Goal: Task Accomplishment & Management: Use online tool/utility

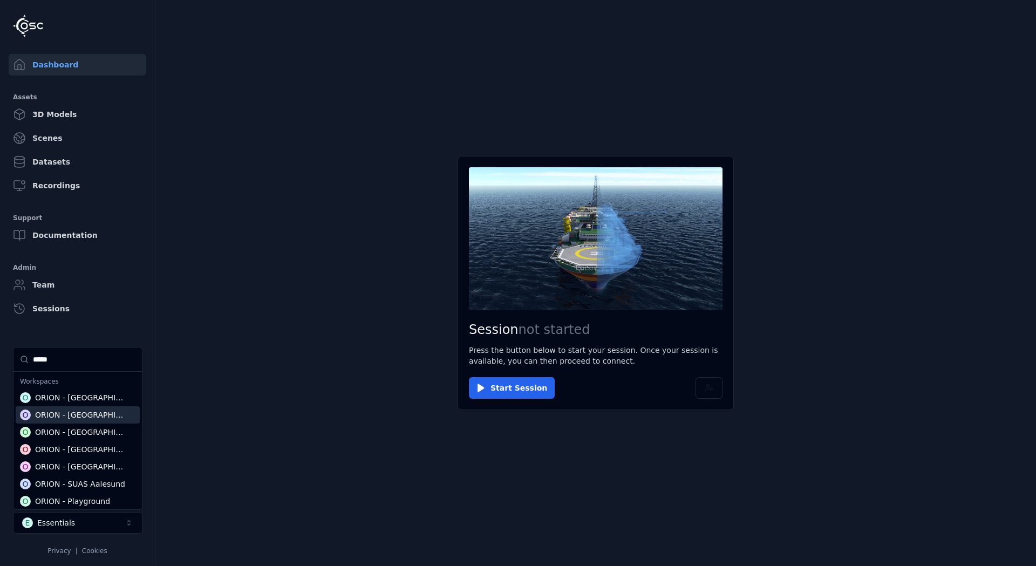
type input "*****"
click at [71, 410] on div "ORION - [GEOGRAPHIC_DATA]" at bounding box center [81, 415] width 93 height 11
click at [514, 383] on html "Dashboard Assets 3D Models Scenes Datasets Recordings Support Documentation Adm…" at bounding box center [518, 283] width 1036 height 566
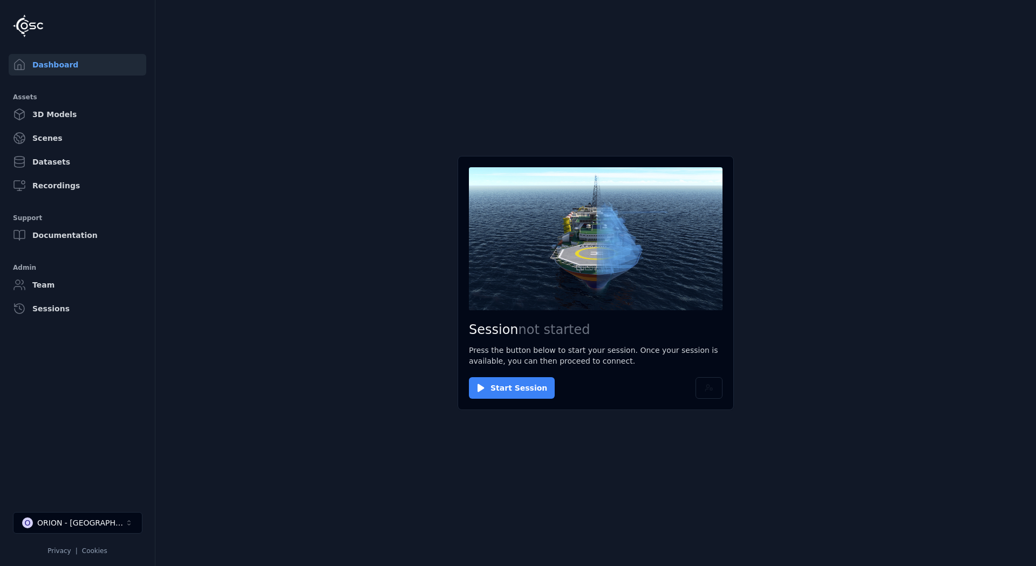
click at [506, 383] on button "Start Session" at bounding box center [512, 388] width 86 height 22
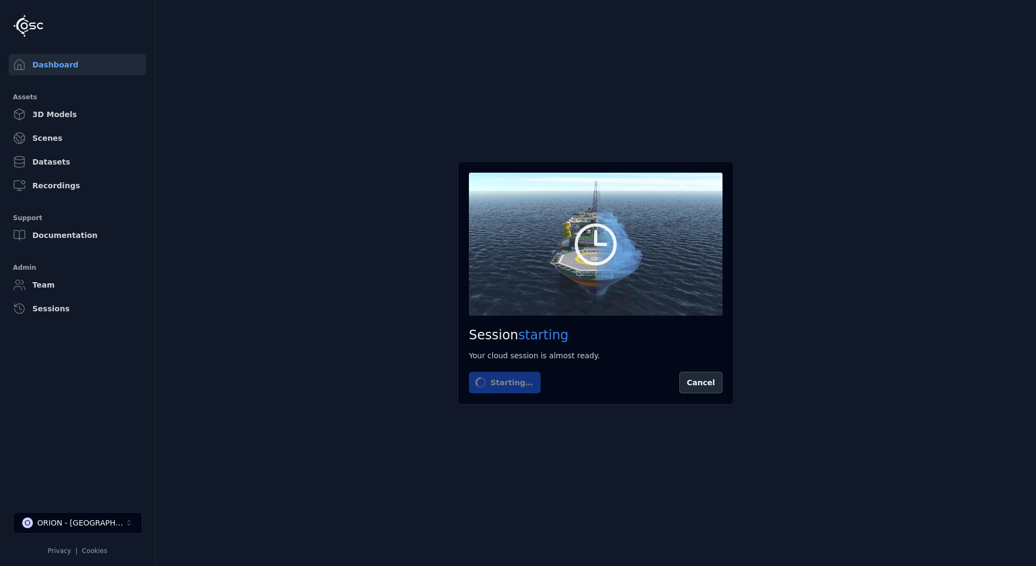
click at [478, 417] on main "Session starting Your cloud session is almost ready. Starting… Cancel" at bounding box center [595, 283] width 881 height 566
click at [485, 377] on main "Session starting Your cloud session is almost ready. Starting… Cancel" at bounding box center [595, 283] width 881 height 566
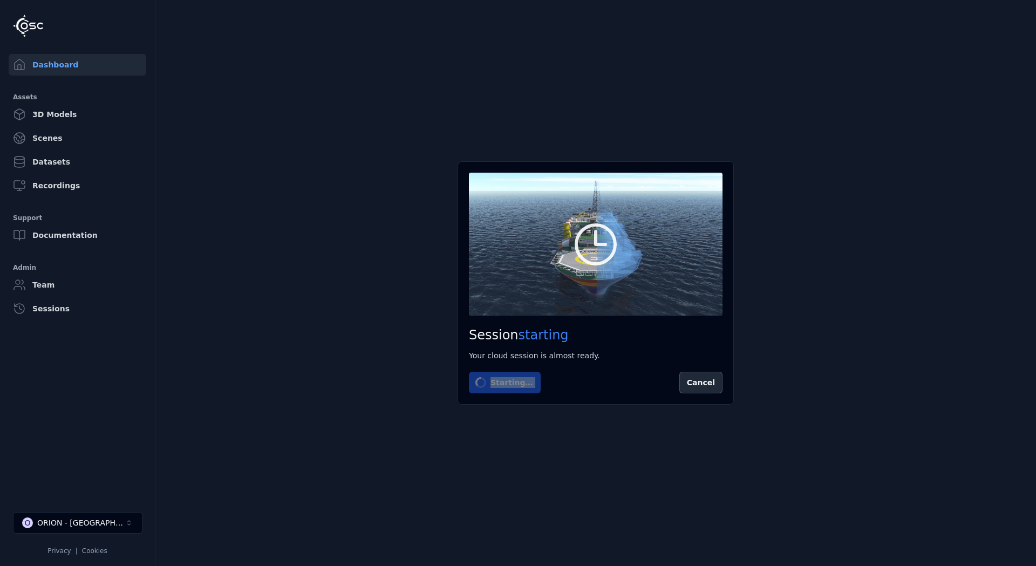
drag, startPoint x: 478, startPoint y: 417, endPoint x: 489, endPoint y: 367, distance: 50.9
click at [489, 367] on div "Session starting Your cloud session is almost ready. Starting… Cancel" at bounding box center [596, 282] width 276 height 243
click at [490, 387] on div at bounding box center [490, 387] width 0 height 0
click at [494, 412] on main "Session starting Your cloud session is almost ready. Starting… Cancel" at bounding box center [595, 283] width 881 height 566
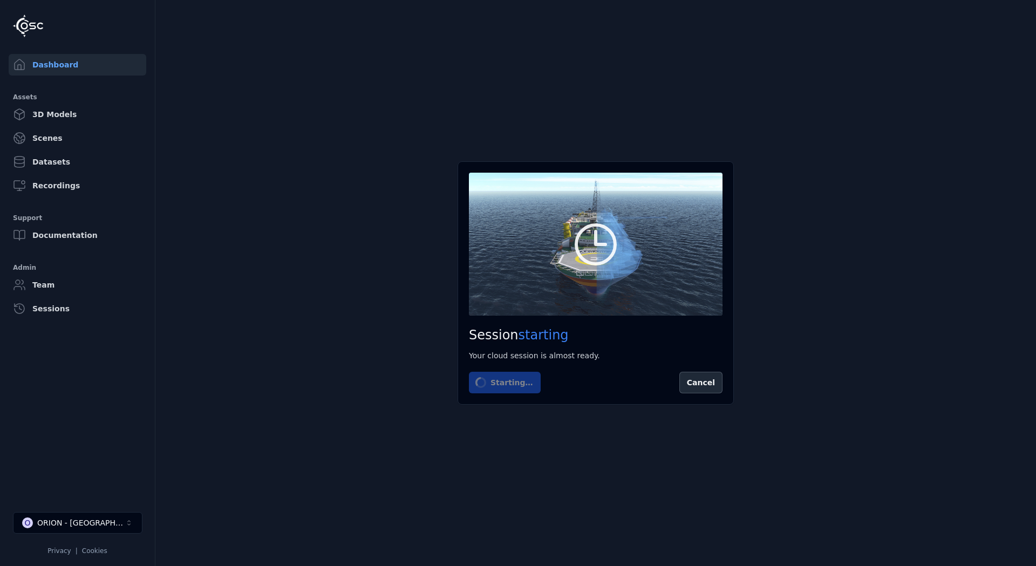
click at [488, 407] on main "Session starting Your cloud session is almost ready. Starting… Cancel" at bounding box center [595, 283] width 881 height 566
drag, startPoint x: 488, startPoint y: 407, endPoint x: 489, endPoint y: 414, distance: 7.2
click at [489, 414] on main "Session starting Your cloud session is almost ready. Starting… Cancel" at bounding box center [595, 283] width 881 height 566
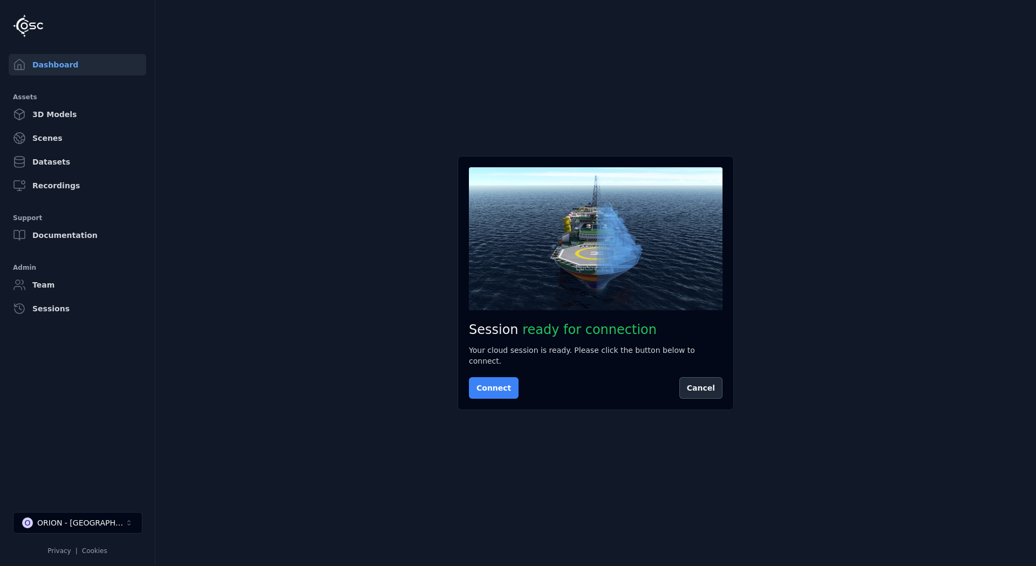
click at [481, 380] on button "Connect" at bounding box center [494, 388] width 50 height 22
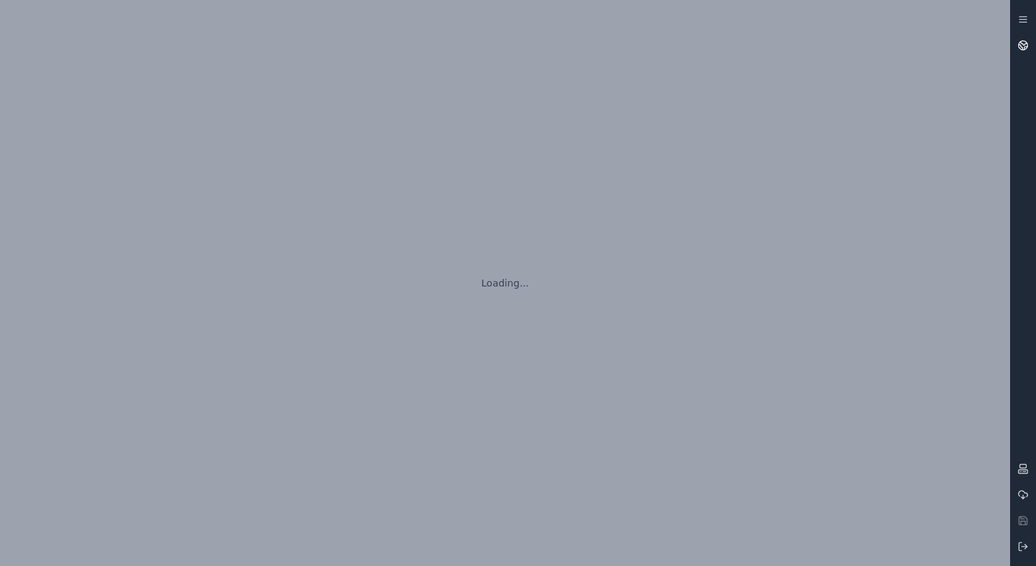
click at [1028, 45] on circle at bounding box center [1023, 45] width 9 height 9
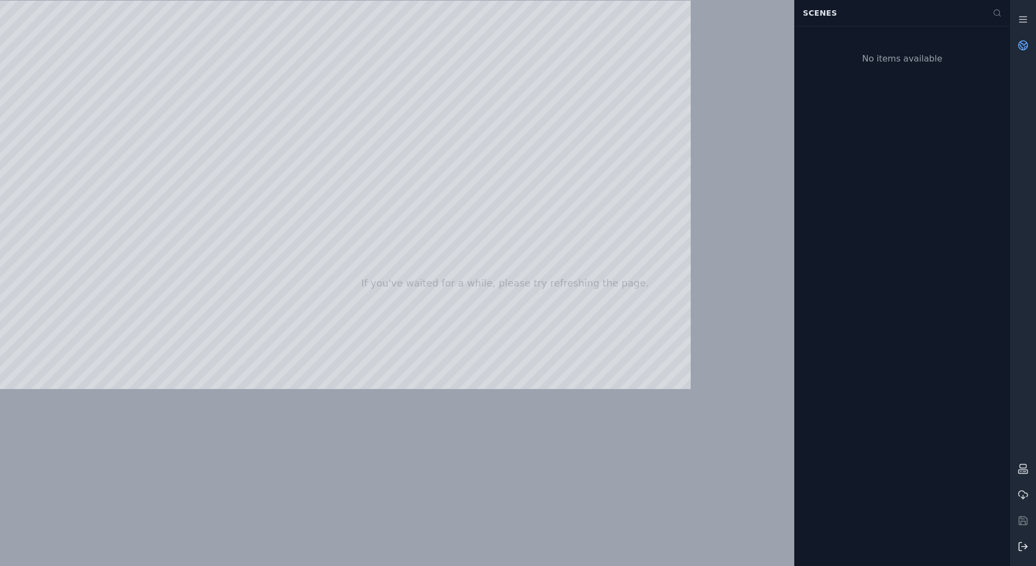
click at [1022, 551] on icon at bounding box center [1023, 546] width 11 height 11
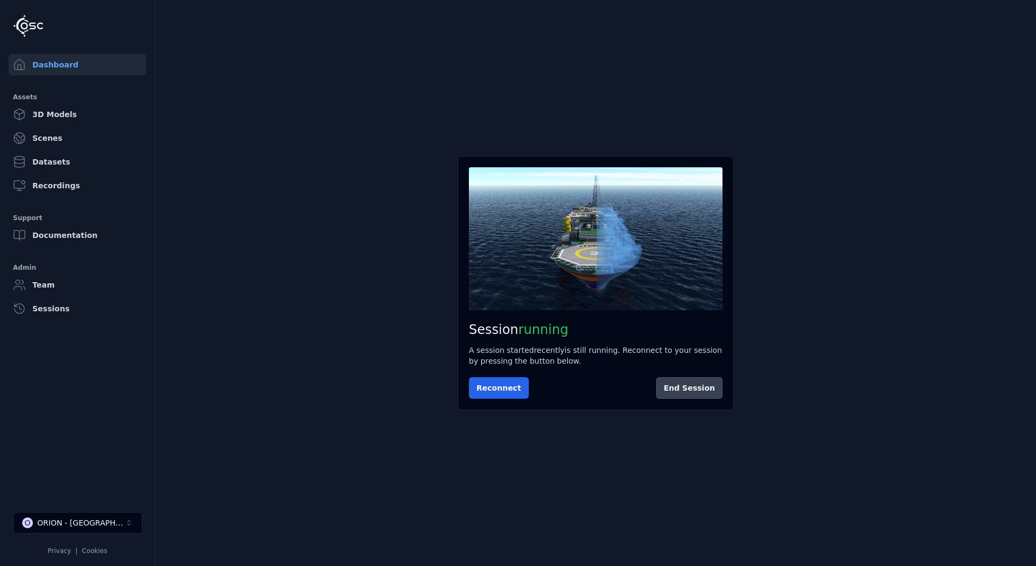
click at [701, 394] on button "End Session" at bounding box center [689, 388] width 66 height 22
click at [751, 372] on main "Session not started Press the button below to start your session. Once your ses…" at bounding box center [595, 283] width 881 height 566
